Goal: Navigation & Orientation: Understand site structure

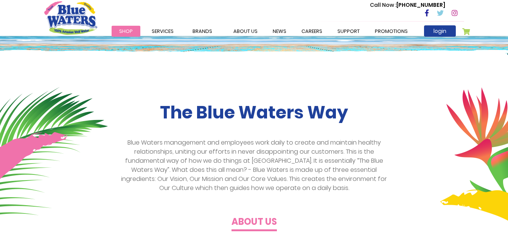
scroll to position [151, 0]
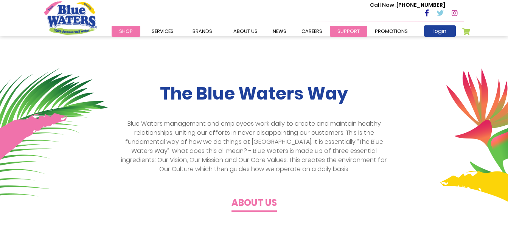
click at [344, 29] on link "support" at bounding box center [348, 31] width 37 height 11
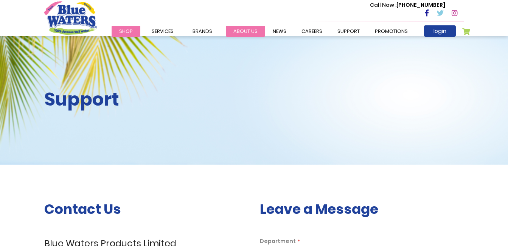
click at [245, 34] on link "about us" at bounding box center [245, 31] width 39 height 11
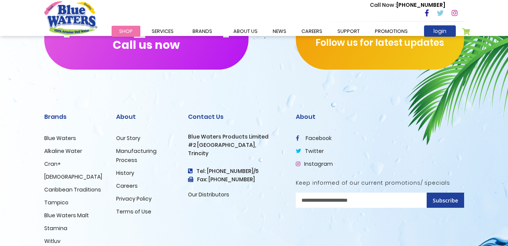
scroll to position [1888, 0]
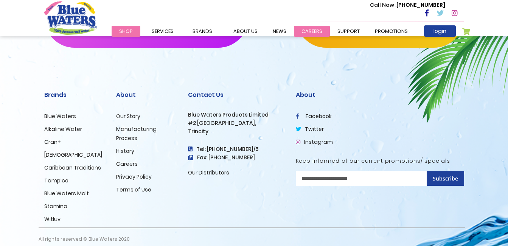
click at [307, 30] on link "careers" at bounding box center [312, 31] width 36 height 11
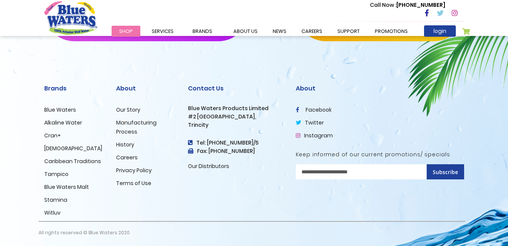
scroll to position [801, 0]
